Goal: Check status: Check status

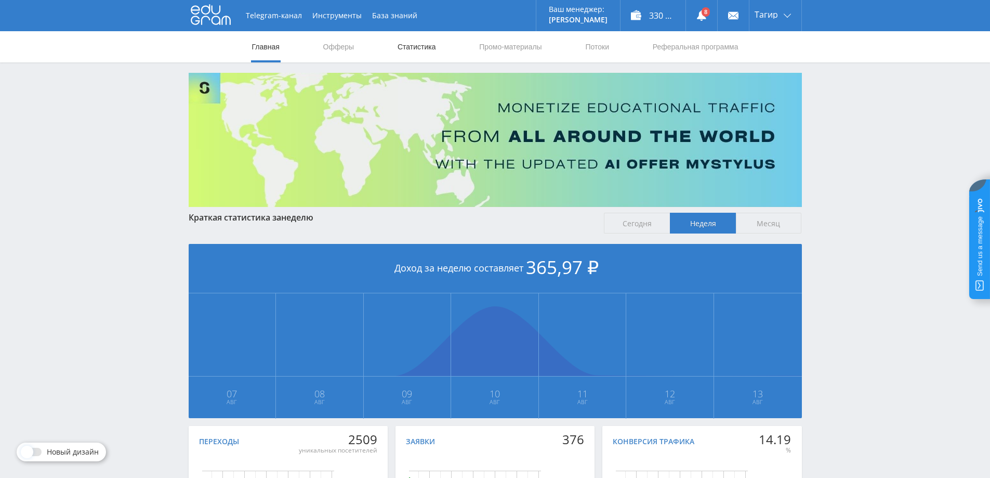
click at [404, 49] on link "Статистика" at bounding box center [417, 46] width 41 height 31
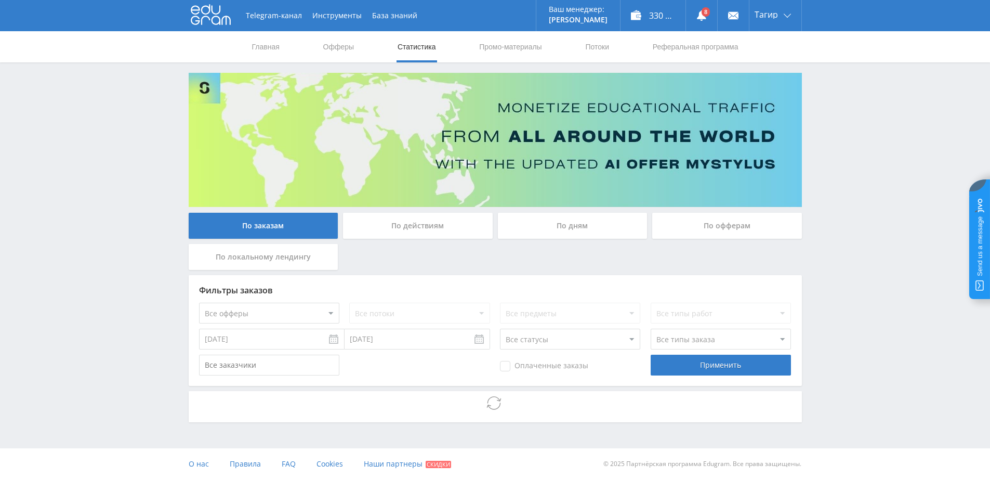
click at [577, 223] on div "По дням" at bounding box center [573, 226] width 150 height 26
click at [0, 0] on input "По дням" at bounding box center [0, 0] width 0 height 0
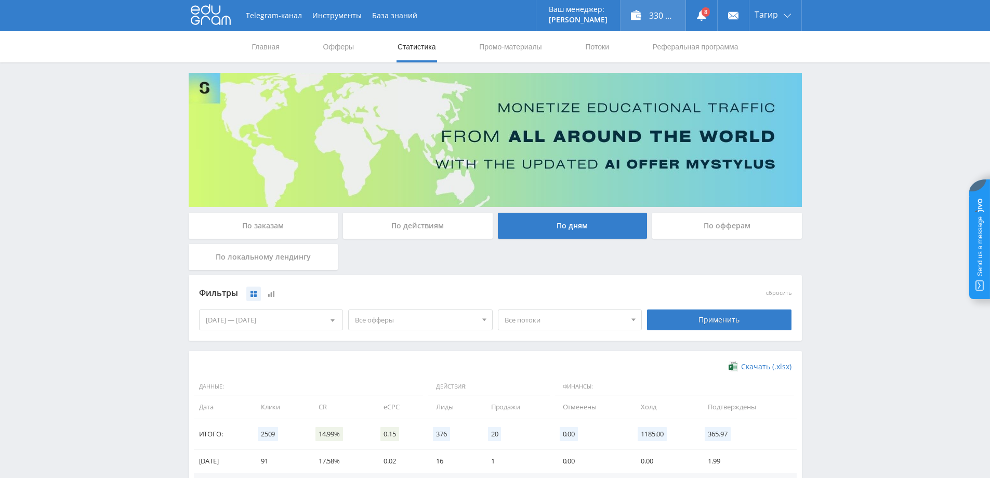
click at [638, 8] on div "330 630,00 ₽" at bounding box center [653, 15] width 65 height 31
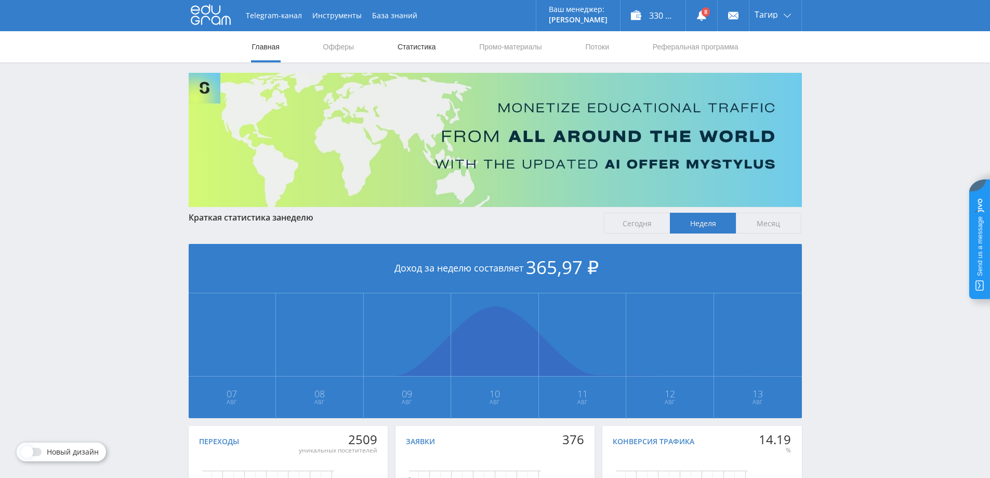
click at [429, 51] on link "Статистика" at bounding box center [417, 46] width 41 height 31
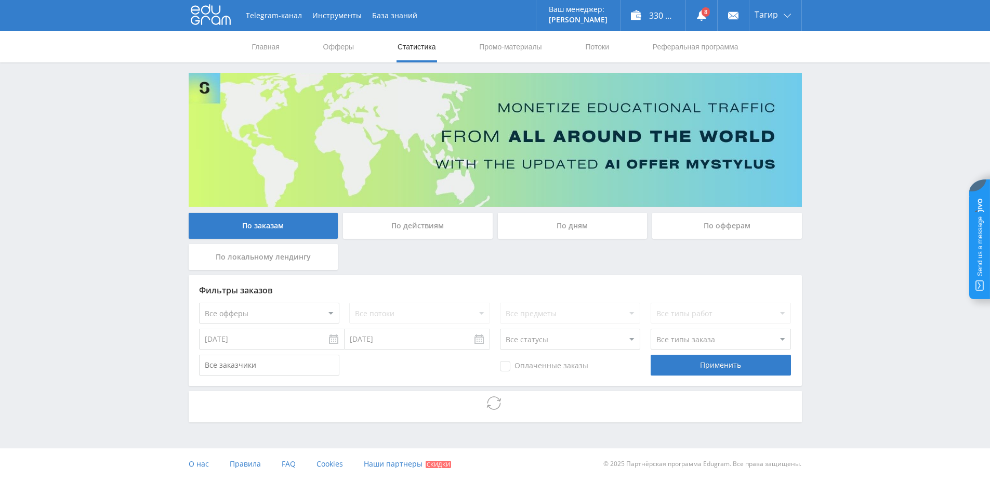
click at [628, 223] on div "По дням" at bounding box center [573, 226] width 150 height 26
click at [0, 0] on input "По дням" at bounding box center [0, 0] width 0 height 0
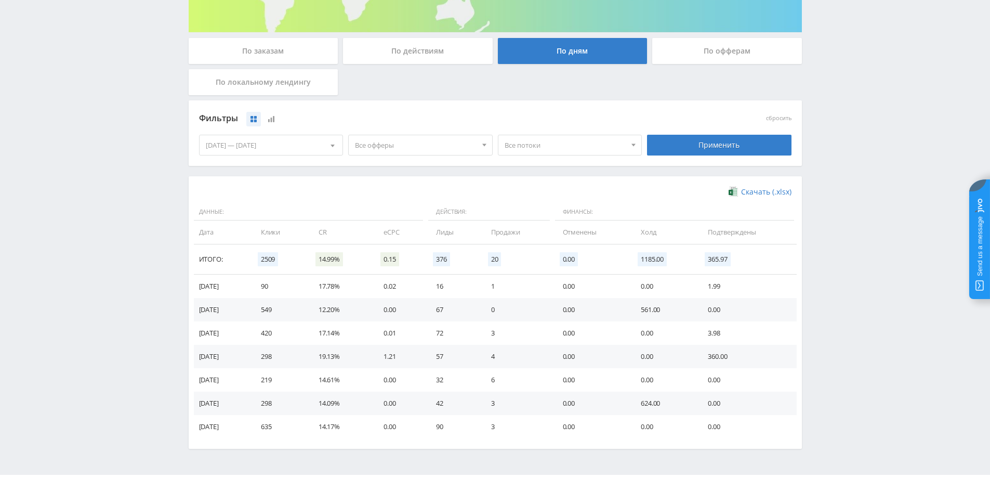
scroll to position [203, 0]
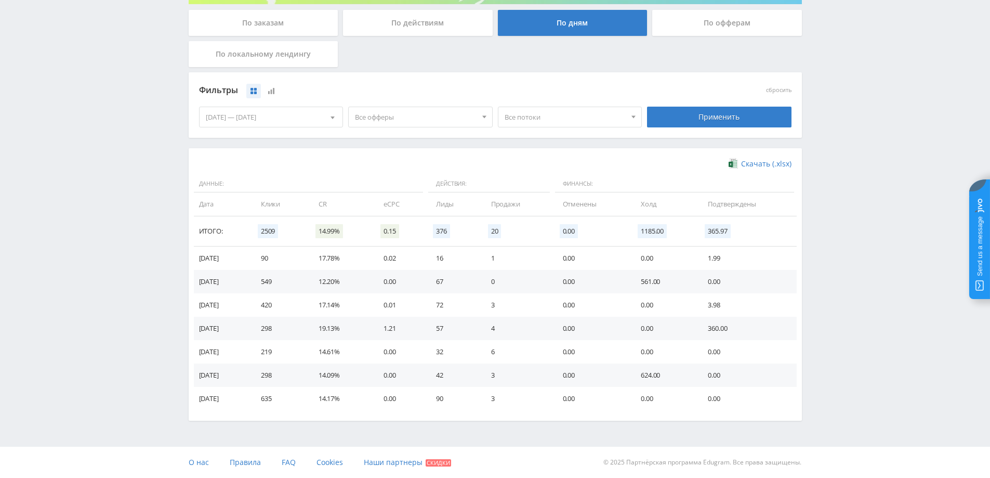
click at [458, 123] on span "Все офферы" at bounding box center [416, 117] width 122 height 20
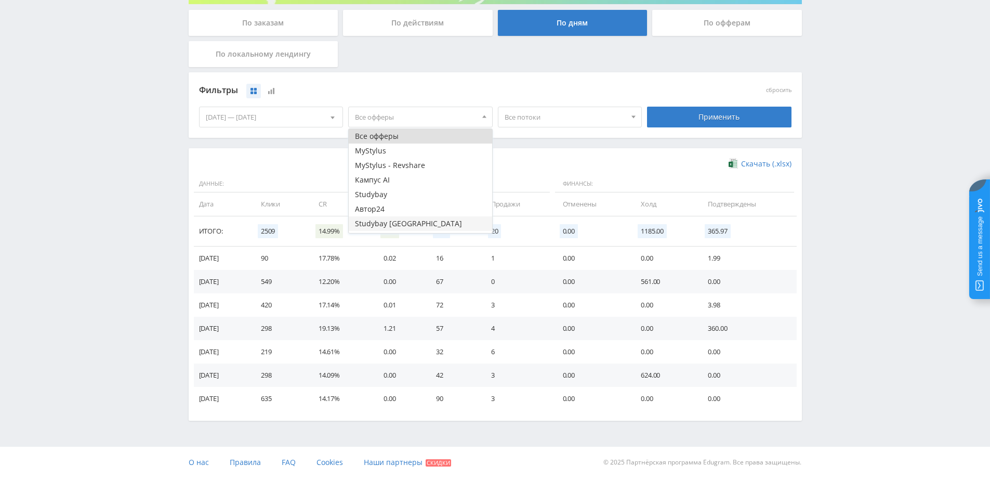
scroll to position [42, 0]
click at [388, 223] on button "Study AI (RevShare)" at bounding box center [420, 225] width 143 height 15
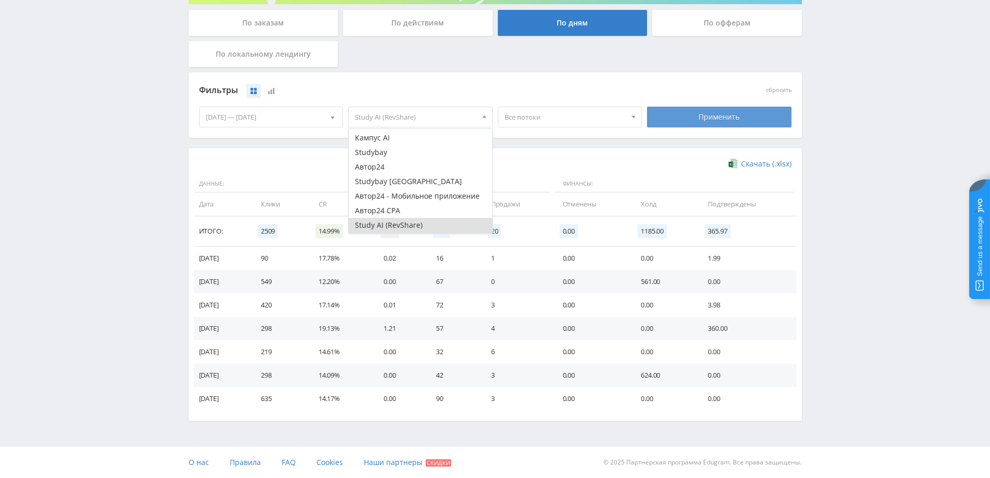
click at [675, 106] on div "Применить" at bounding box center [719, 116] width 150 height 29
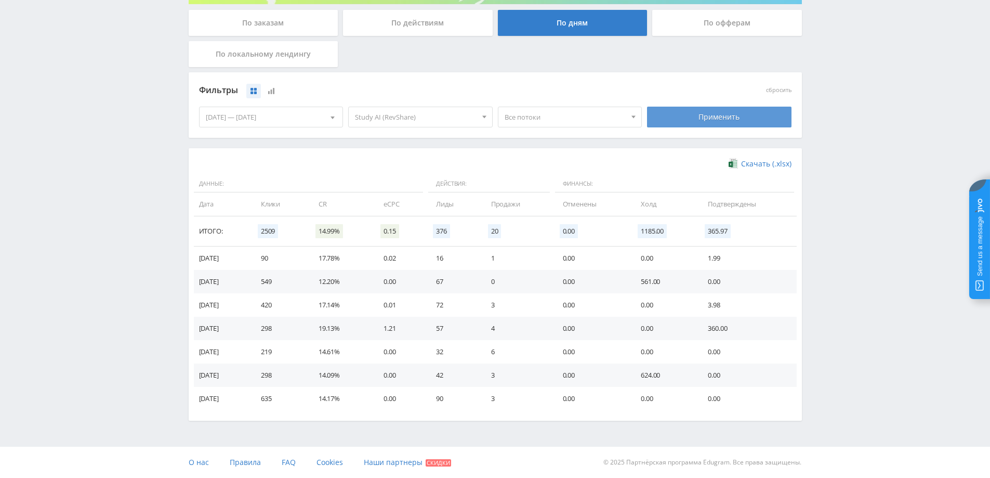
click at [669, 113] on div "Применить" at bounding box center [719, 117] width 144 height 21
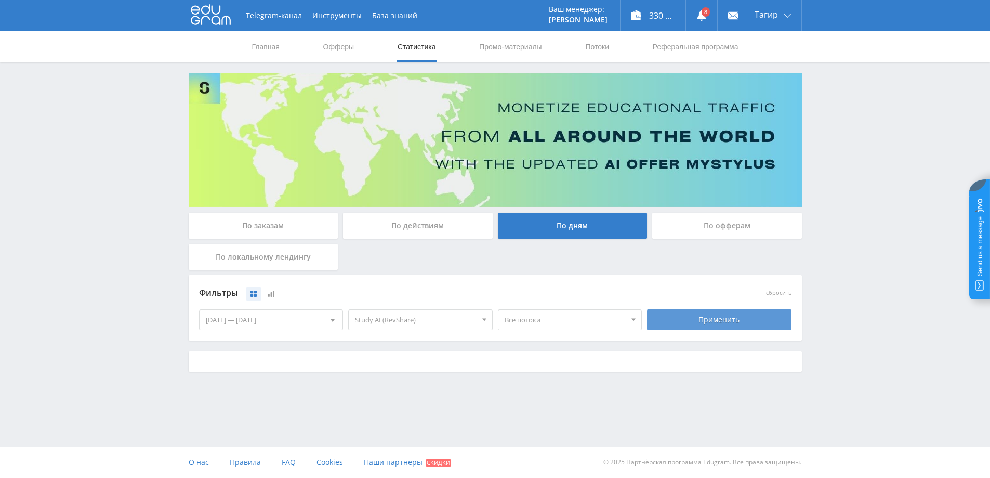
scroll to position [0, 0]
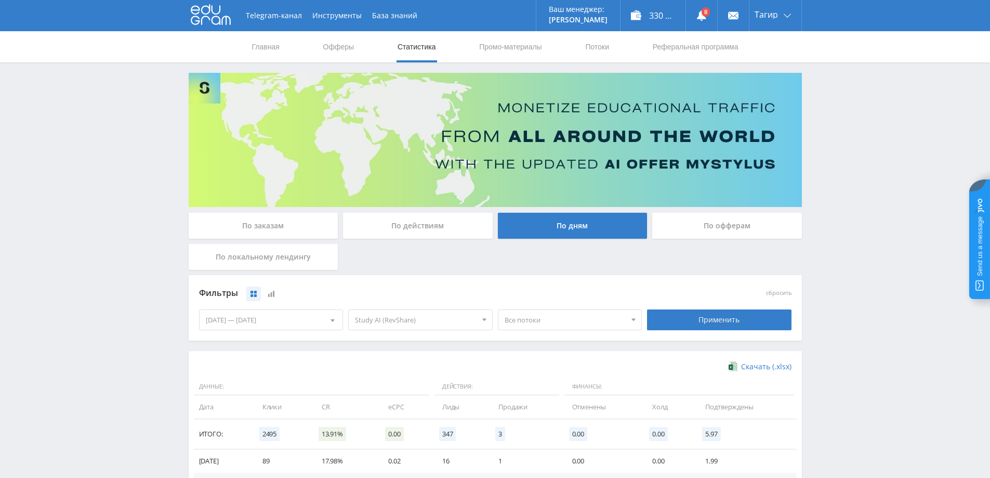
click at [280, 314] on div "[DATE] — [DATE]" at bounding box center [271, 320] width 143 height 20
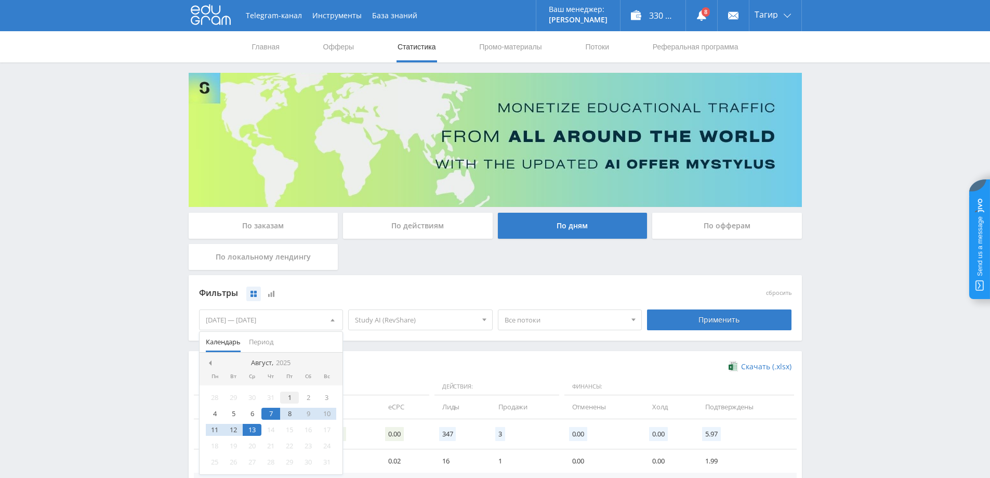
click at [288, 403] on div "1" at bounding box center [289, 397] width 19 height 12
click at [257, 425] on div "13" at bounding box center [252, 430] width 19 height 12
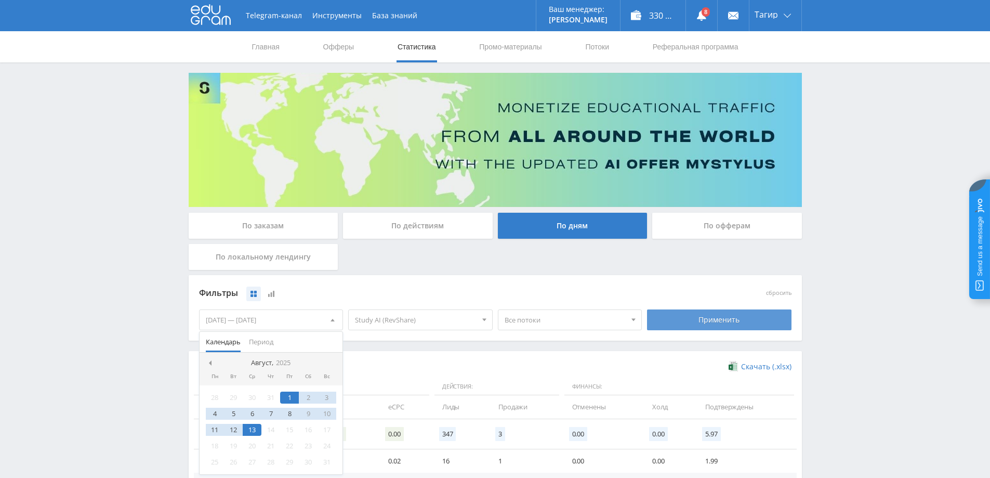
click at [682, 317] on div "Применить" at bounding box center [719, 319] width 144 height 21
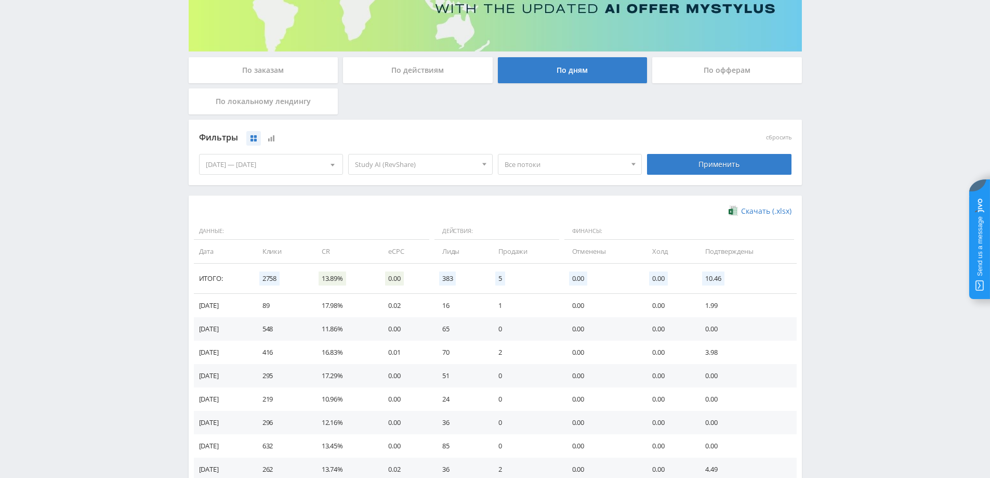
scroll to position [260, 0]
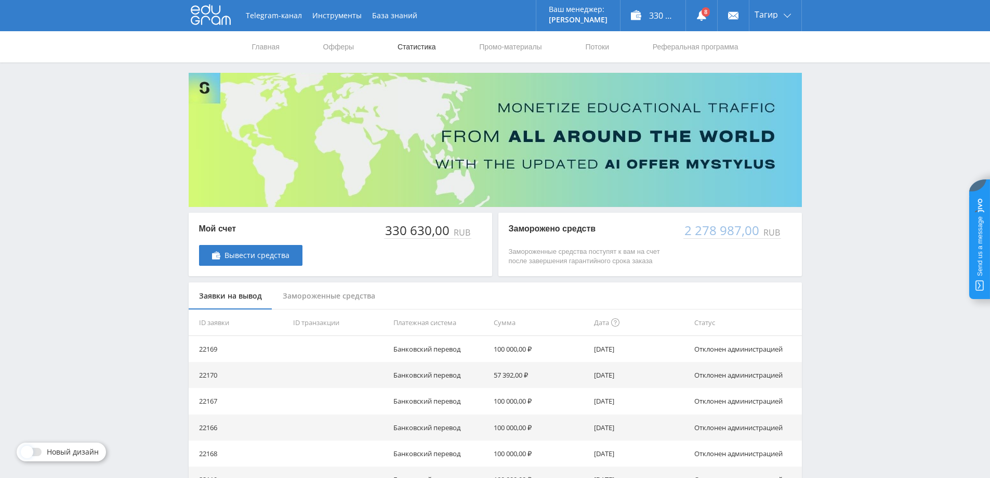
click at [419, 43] on link "Статистика" at bounding box center [417, 46] width 41 height 31
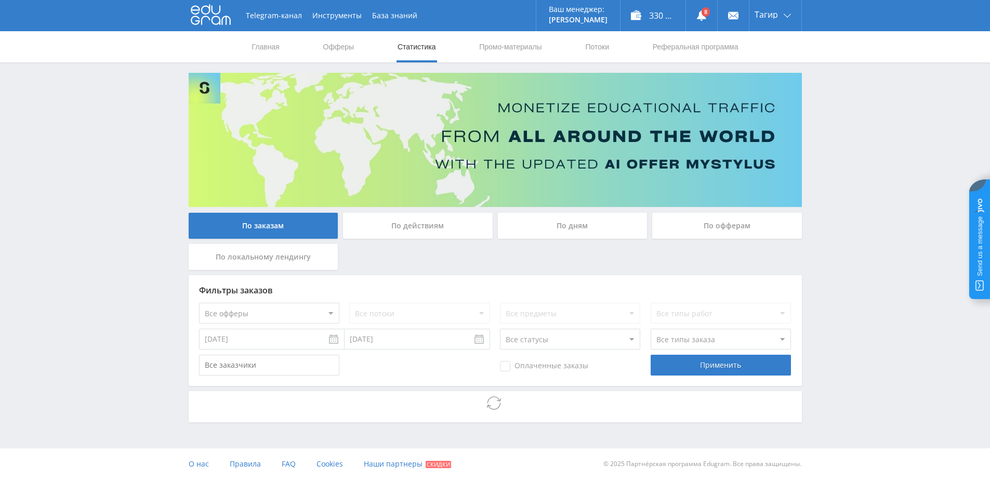
click at [593, 219] on div "По дням" at bounding box center [573, 226] width 150 height 26
click at [0, 0] on input "По дням" at bounding box center [0, 0] width 0 height 0
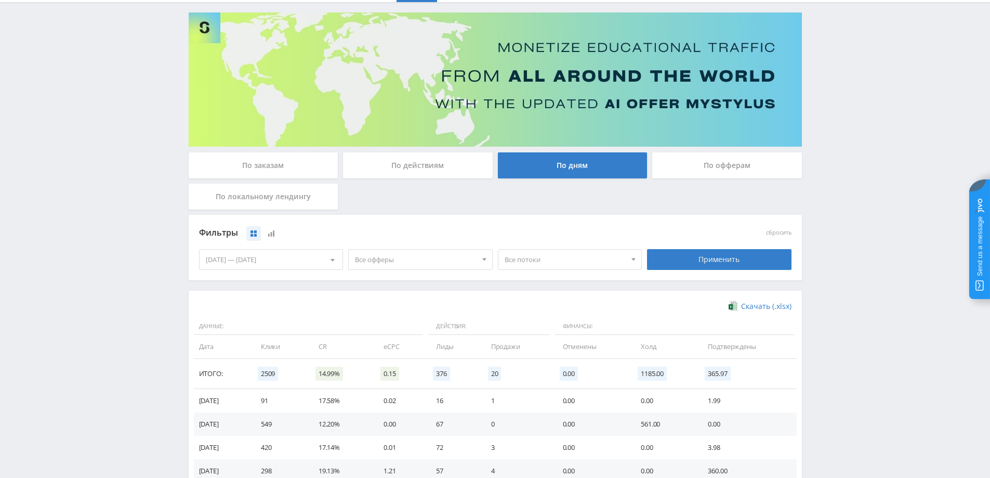
scroll to position [203, 0]
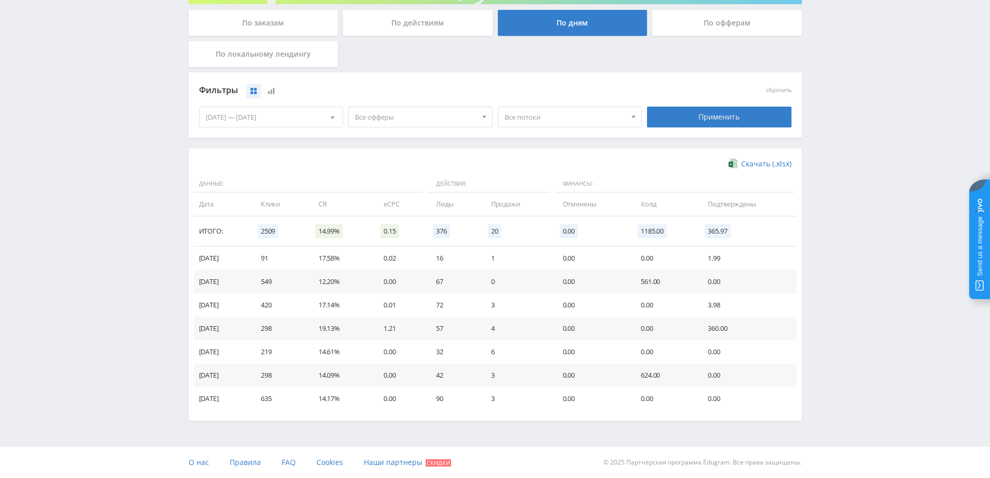
click at [281, 125] on div "[DATE] — [DATE]" at bounding box center [271, 117] width 143 height 20
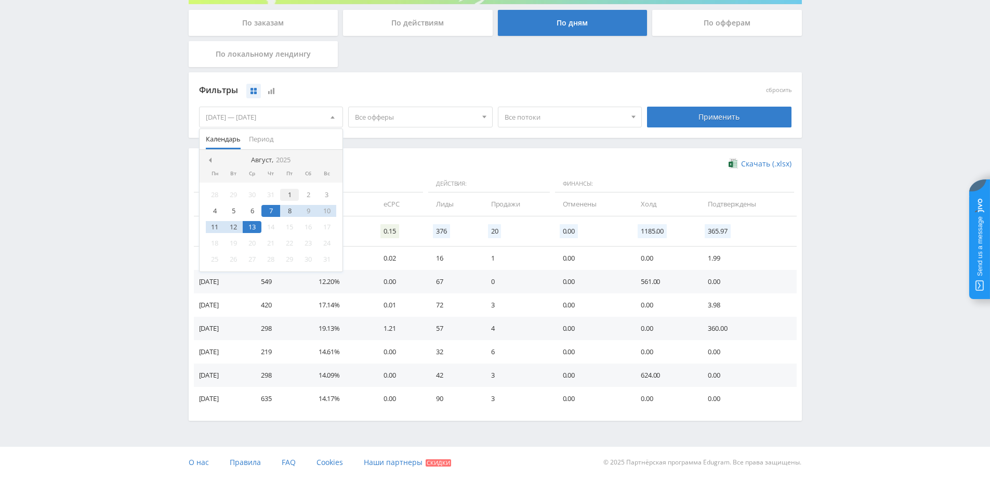
click at [282, 199] on div "1" at bounding box center [289, 195] width 19 height 12
click at [252, 225] on div "13" at bounding box center [252, 227] width 19 height 12
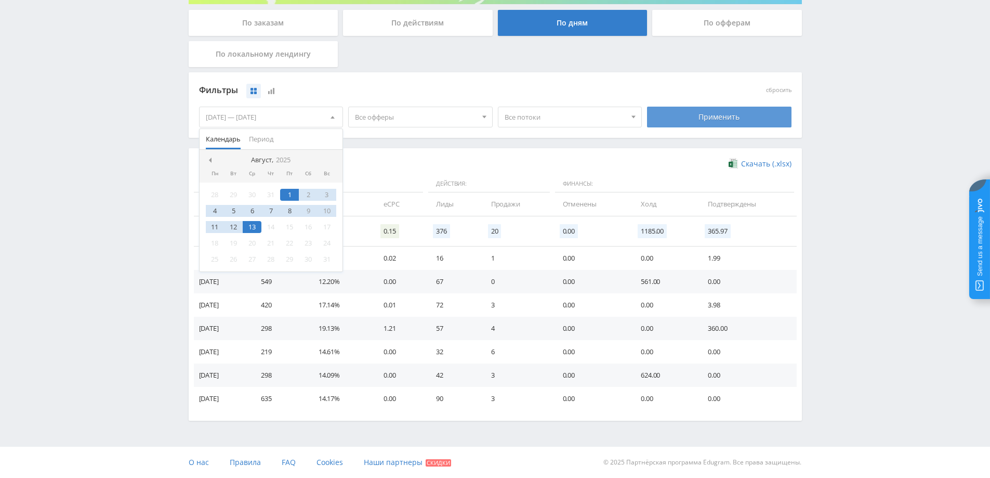
click at [775, 111] on div "Применить" at bounding box center [719, 117] width 144 height 21
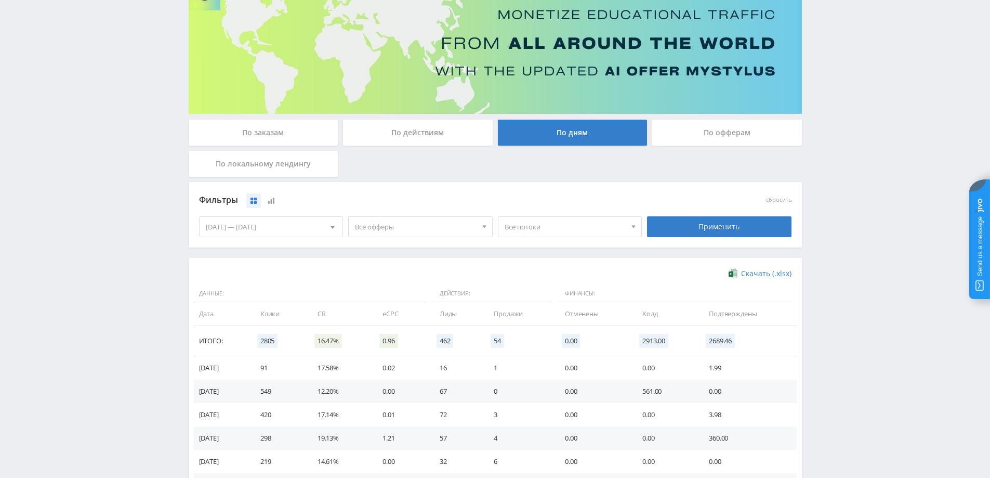
scroll to position [208, 0]
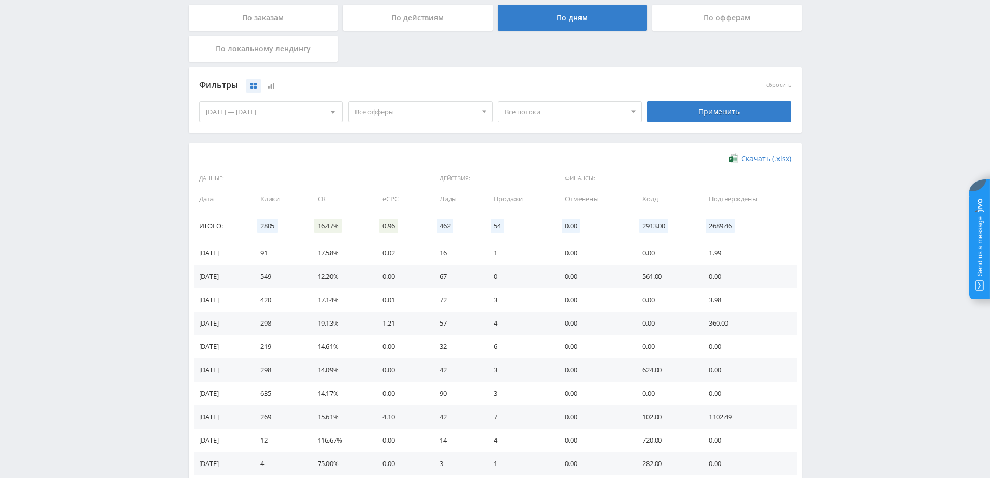
click at [323, 102] on div at bounding box center [333, 112] width 20 height 20
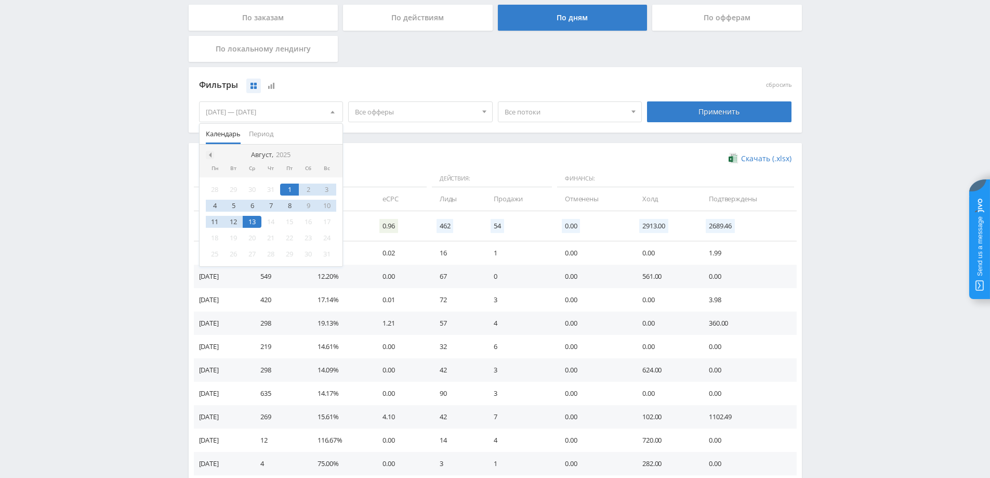
click at [214, 155] on div at bounding box center [210, 155] width 8 height 8
click at [236, 190] on div "1" at bounding box center [233, 189] width 19 height 12
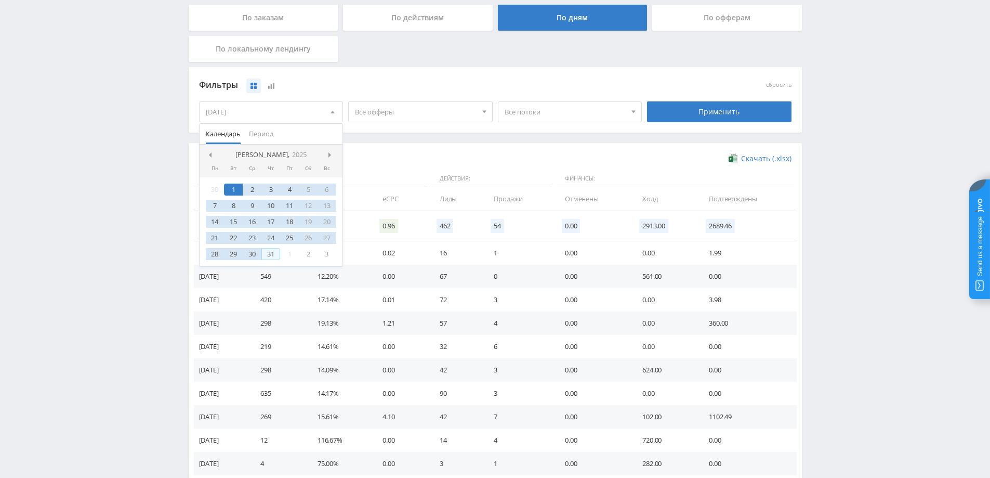
drag, startPoint x: 272, startPoint y: 257, endPoint x: 536, endPoint y: 181, distance: 275.2
click at [272, 256] on div "31" at bounding box center [270, 254] width 19 height 12
click at [700, 119] on div "Применить" at bounding box center [719, 111] width 144 height 21
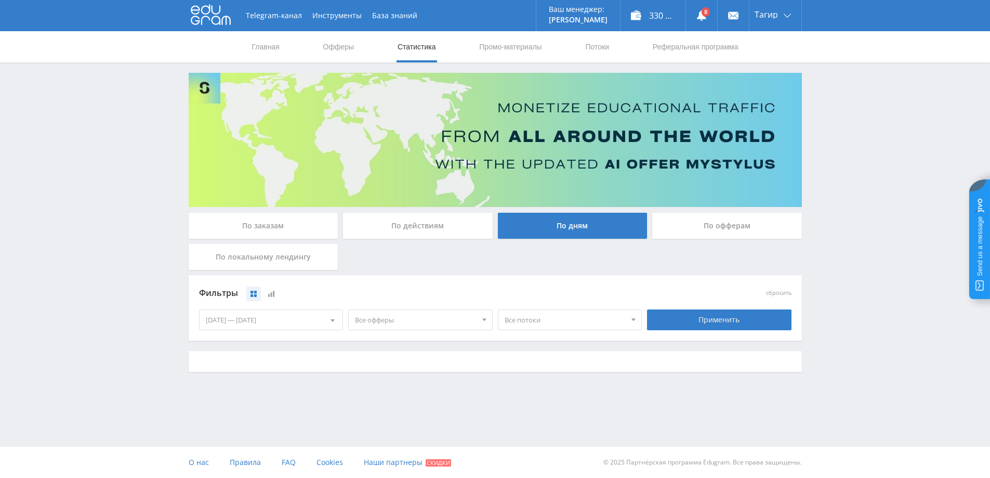
scroll to position [0, 0]
